Goal: Task Accomplishment & Management: Use online tool/utility

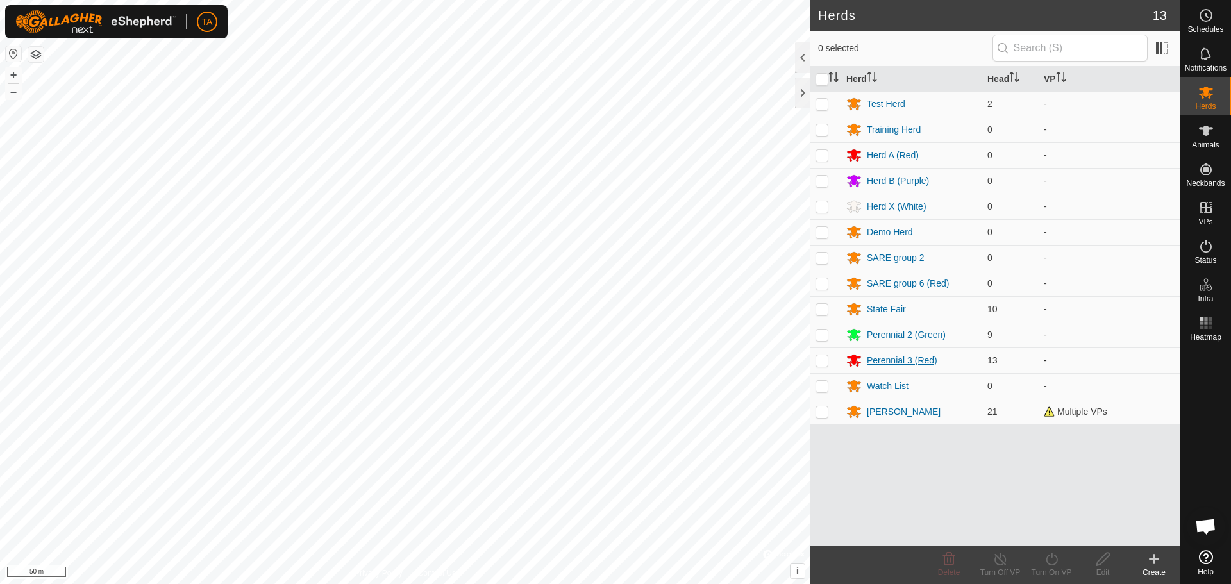
click at [890, 364] on div "Perennial 3 (Red)" at bounding box center [902, 360] width 71 height 13
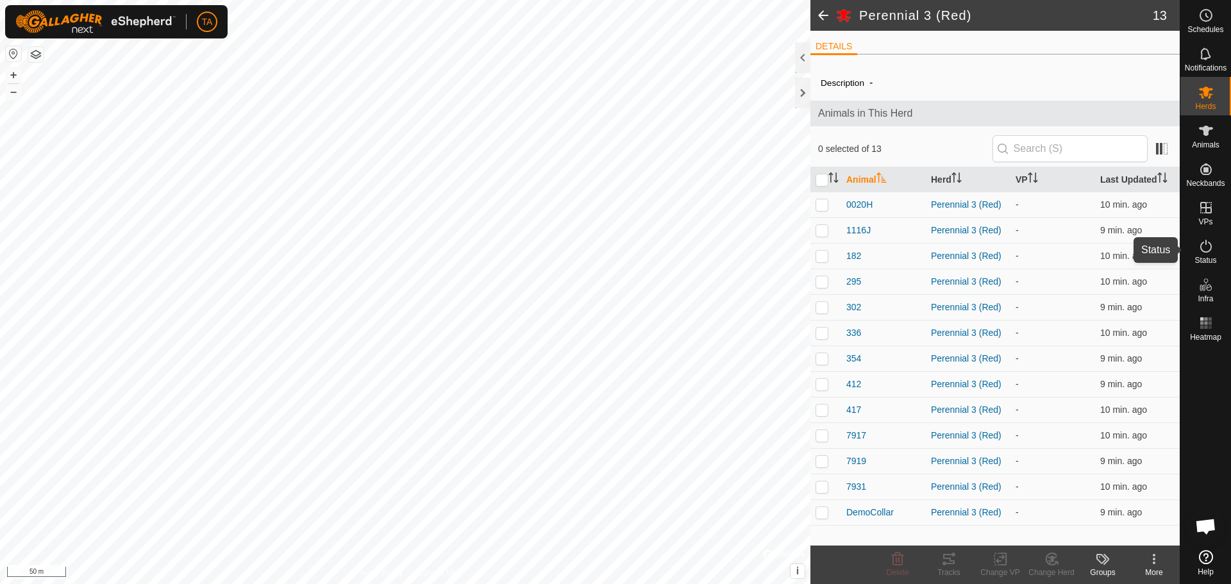
click at [1205, 251] on icon at bounding box center [1205, 245] width 15 height 15
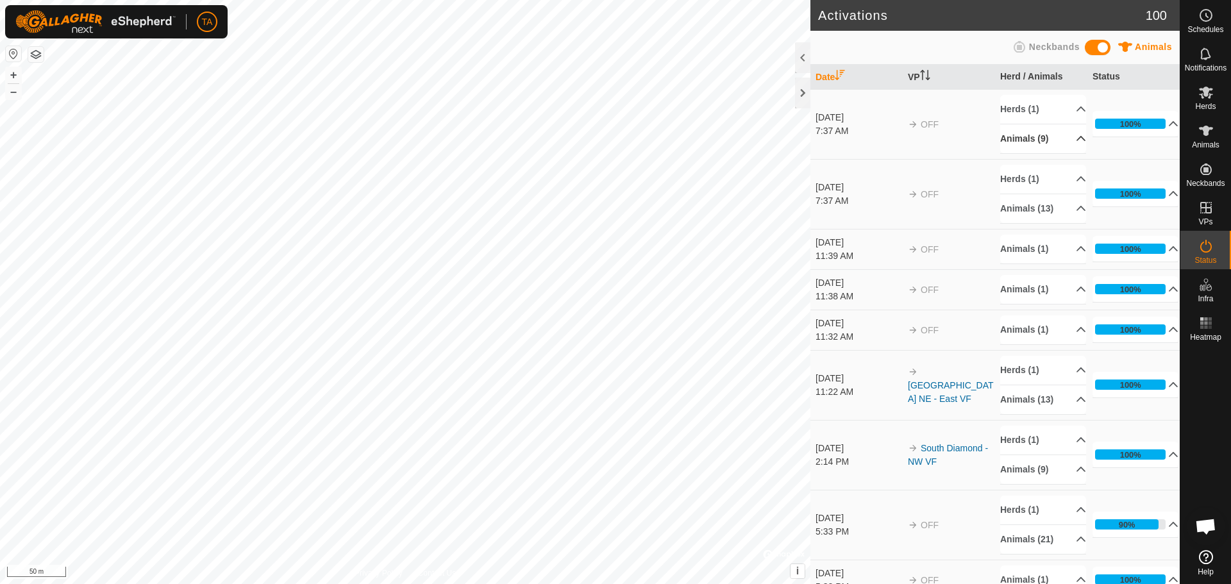
click at [1063, 137] on p-accordion-header "Animals (9)" at bounding box center [1043, 138] width 86 height 29
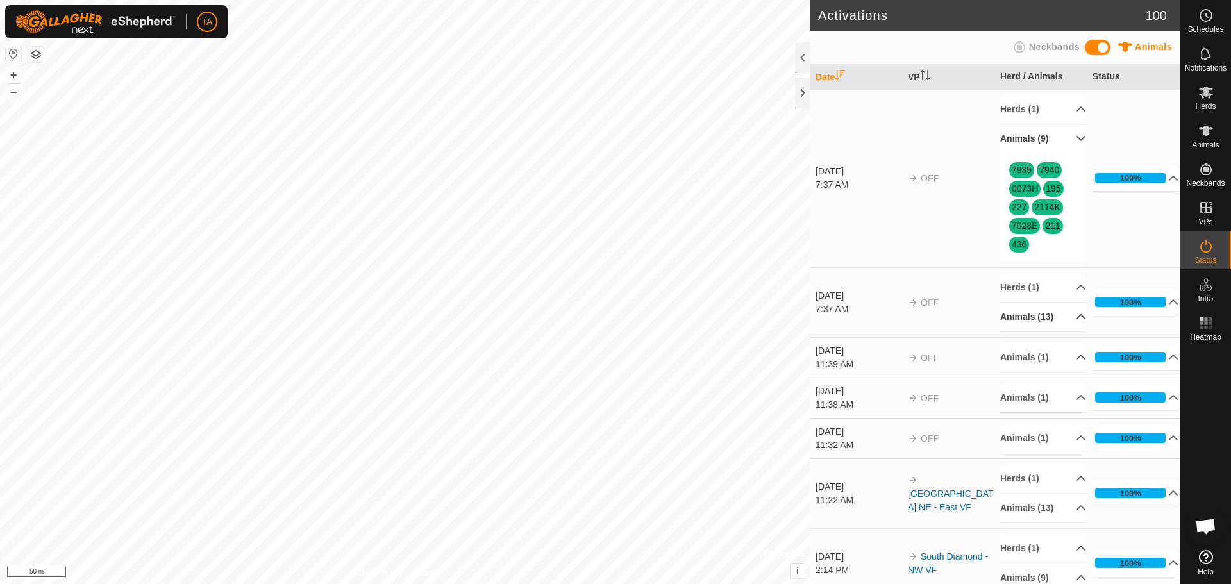
click at [1066, 317] on p-accordion-header "Animals (13)" at bounding box center [1043, 317] width 86 height 29
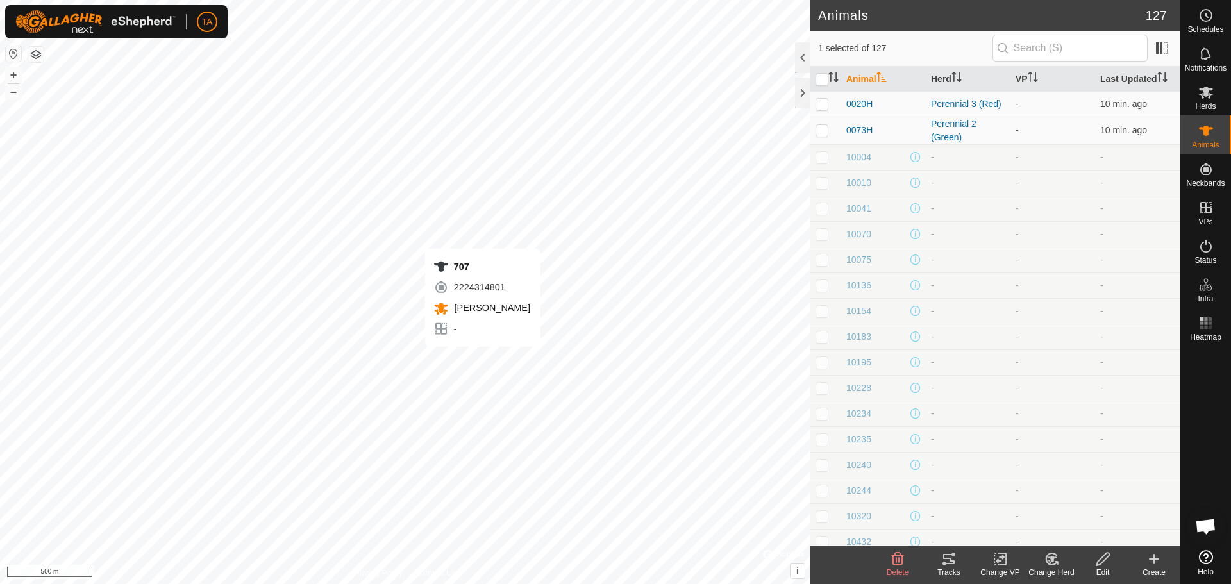
checkbox input "false"
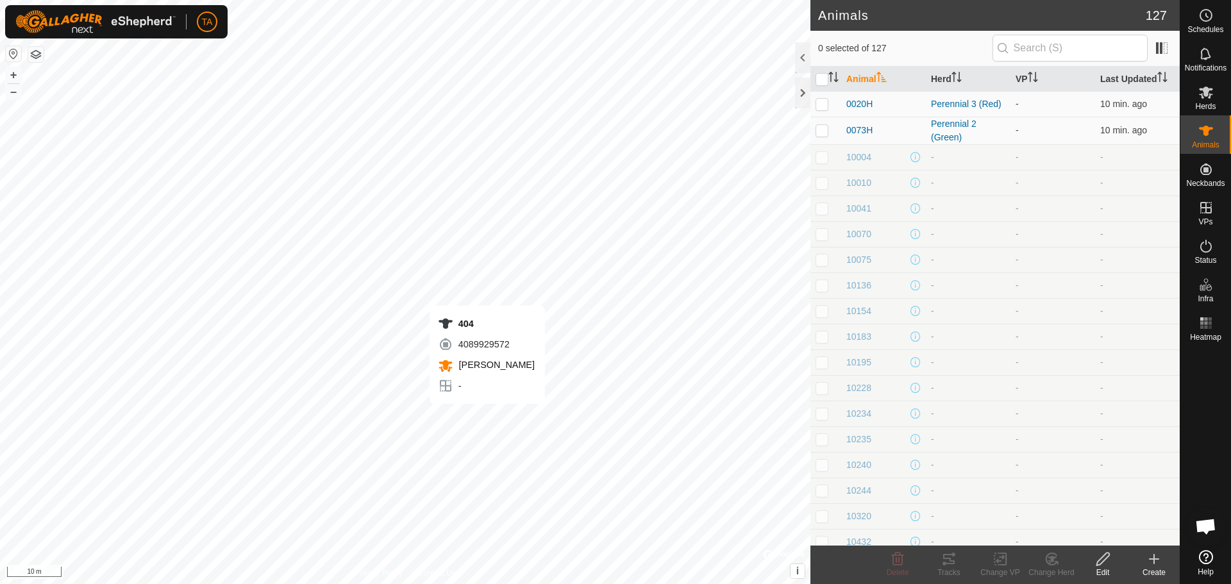
checkbox input "true"
